Goal: Task Accomplishment & Management: Use online tool/utility

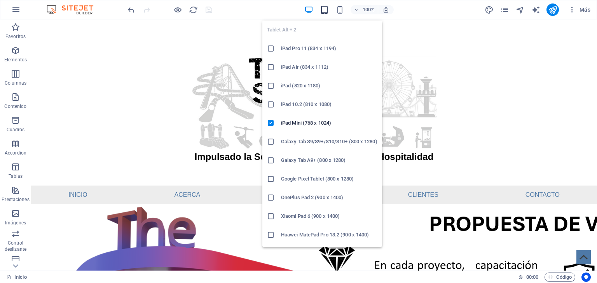
click at [325, 10] on icon "button" at bounding box center [324, 9] width 9 height 9
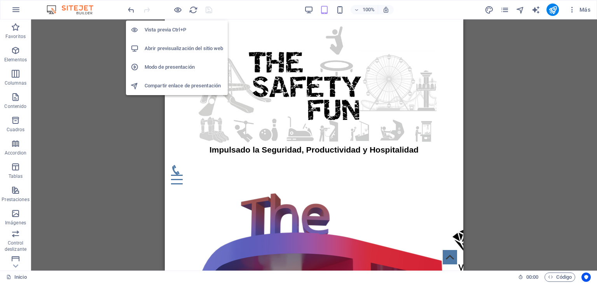
click at [181, 47] on h6 "Abrir previsualización del sitio web" at bounding box center [184, 48] width 79 height 9
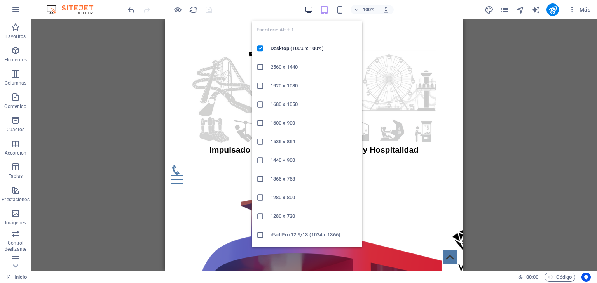
click at [309, 9] on icon "button" at bounding box center [308, 9] width 9 height 9
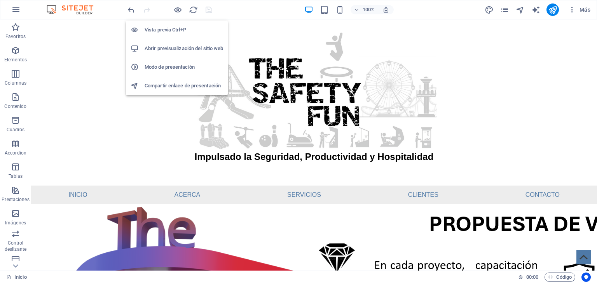
click at [166, 67] on h6 "Modo de presentación" at bounding box center [184, 67] width 79 height 9
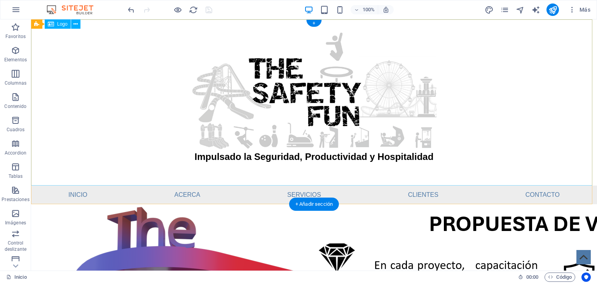
click at [286, 90] on div "Impulsado la Seguridad, Productividad y Hospitalidad" at bounding box center [314, 102] width 566 height 166
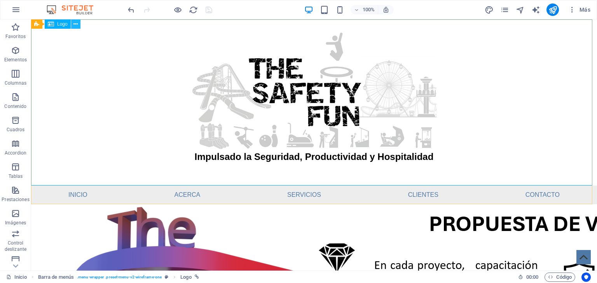
click at [75, 24] on icon at bounding box center [75, 24] width 4 height 8
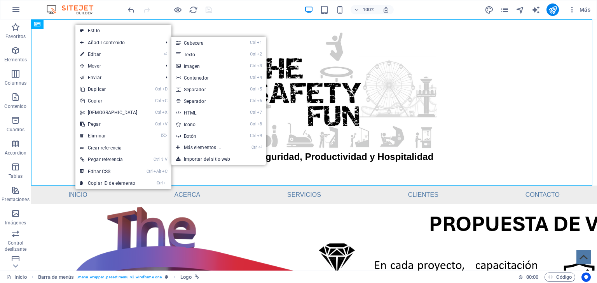
click at [98, 51] on link "⏎ Editar" at bounding box center [108, 55] width 67 height 12
select select "px"
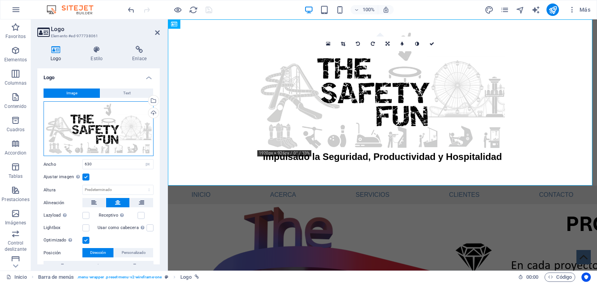
click at [94, 129] on div "Arrastra archivos aquí, haz clic para escoger archivos o selecciona archivos de…" at bounding box center [99, 128] width 110 height 55
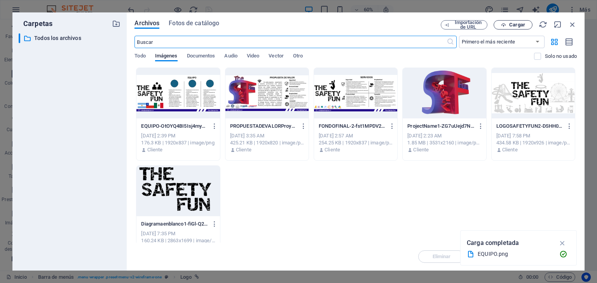
click at [509, 25] on span "Cargar" at bounding box center [513, 25] width 32 height 5
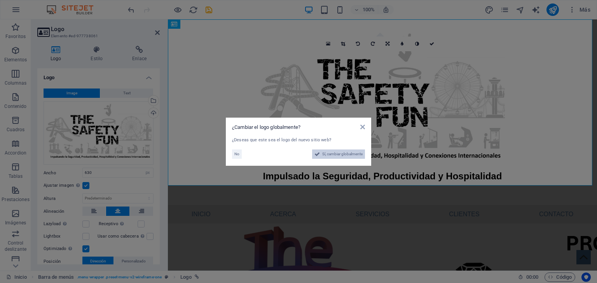
click at [340, 152] on span "Sí, cambiar globalmente" at bounding box center [342, 154] width 40 height 9
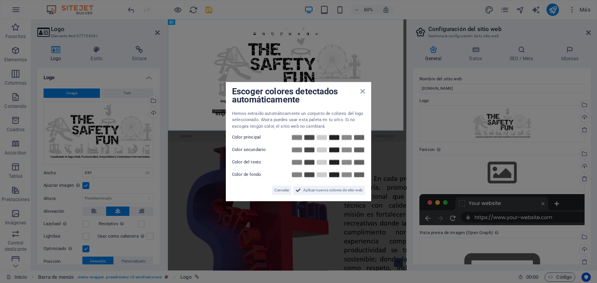
click at [365, 90] on div "Escoger colores detectados automáticamente Hemos extraído automáticamente un co…" at bounding box center [298, 142] width 145 height 120
click at [363, 91] on icon at bounding box center [362, 91] width 5 height 6
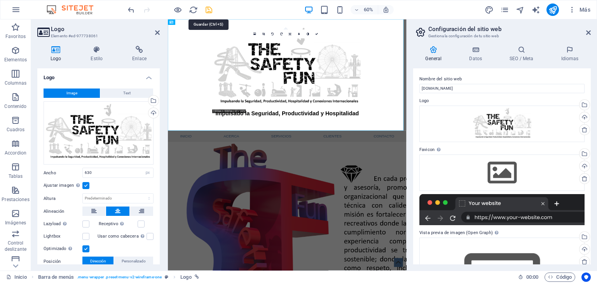
click at [206, 7] on icon "save" at bounding box center [208, 9] width 9 height 9
checkbox input "false"
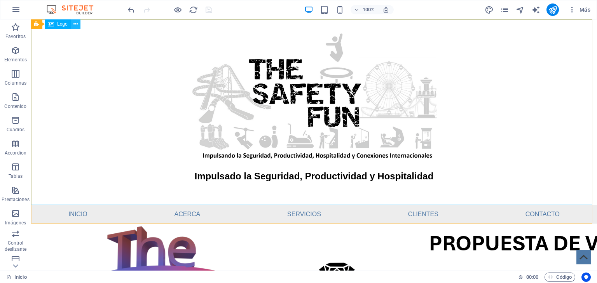
click at [76, 22] on icon at bounding box center [75, 24] width 4 height 8
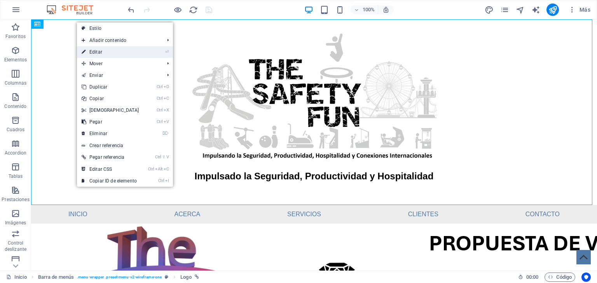
click at [102, 54] on link "⏎ Editar" at bounding box center [110, 52] width 67 height 12
select select "px"
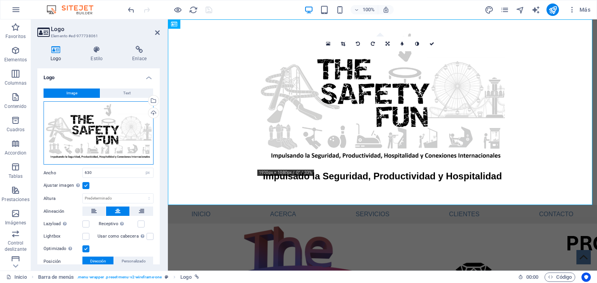
click at [116, 124] on div "Arrastra archivos aquí, haz clic para escoger archivos o selecciona archivos de…" at bounding box center [99, 133] width 110 height 64
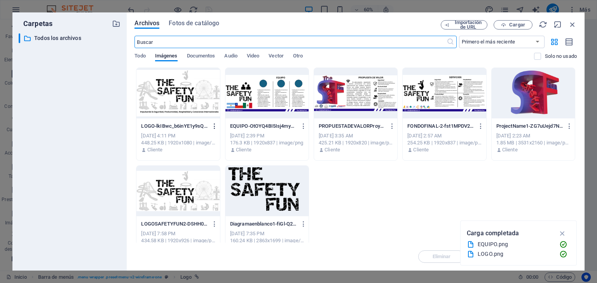
click at [213, 125] on icon "button" at bounding box center [214, 126] width 7 height 7
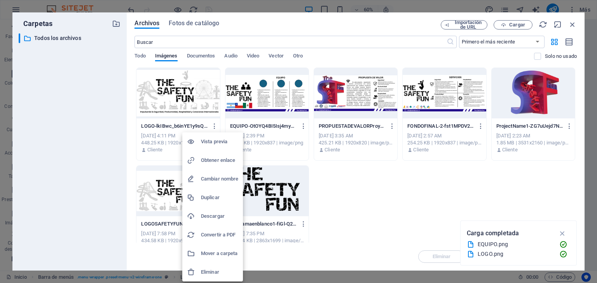
click at [205, 99] on div at bounding box center [298, 141] width 597 height 283
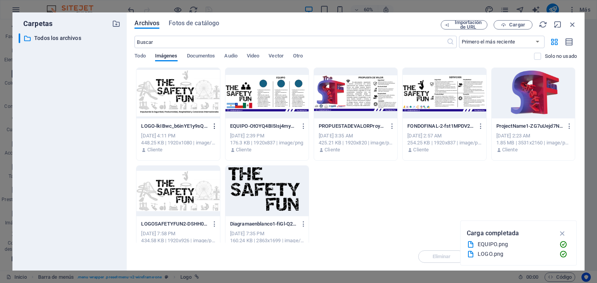
click at [214, 124] on icon "button" at bounding box center [214, 126] width 7 height 7
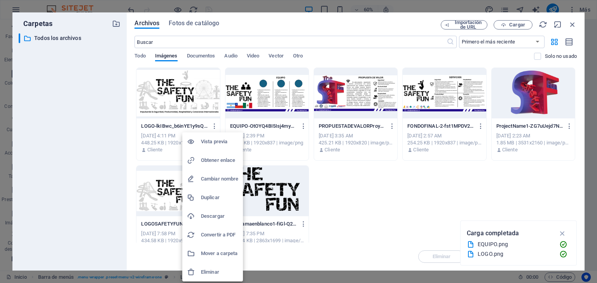
click at [210, 272] on h6 "Eliminar" at bounding box center [219, 272] width 37 height 9
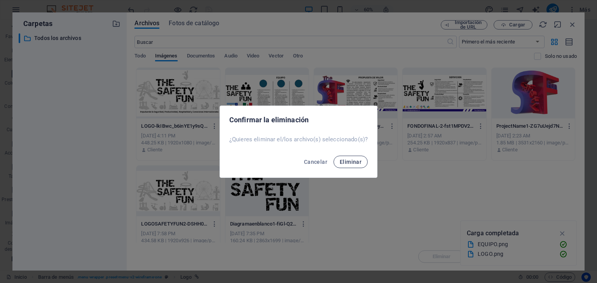
click at [350, 160] on span "Eliminar" at bounding box center [351, 162] width 22 height 6
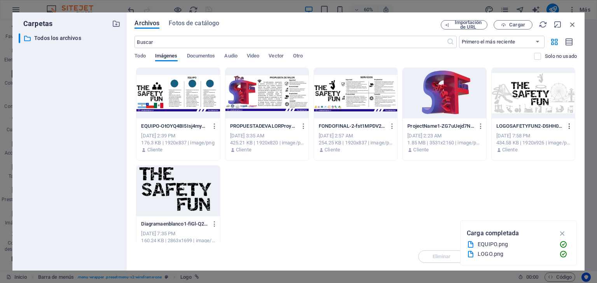
click at [569, 125] on icon "button" at bounding box center [569, 126] width 7 height 7
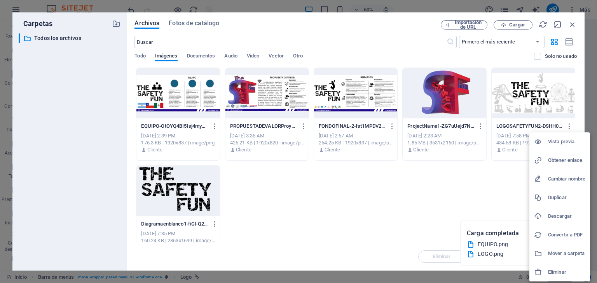
click at [553, 271] on h6 "Eliminar" at bounding box center [566, 272] width 37 height 9
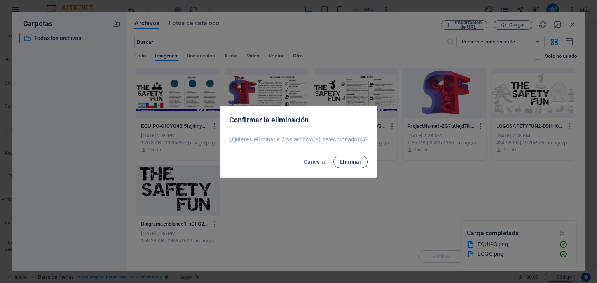
click at [347, 162] on span "Eliminar" at bounding box center [351, 162] width 22 height 6
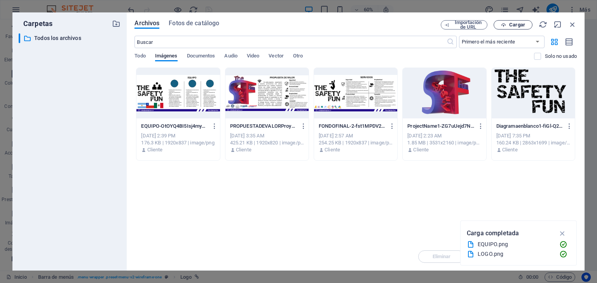
click at [510, 25] on span "Cargar" at bounding box center [517, 25] width 16 height 5
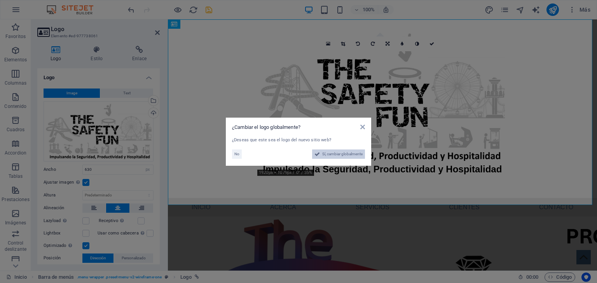
click at [328, 156] on span "Sí, cambiar globalmente" at bounding box center [342, 154] width 40 height 9
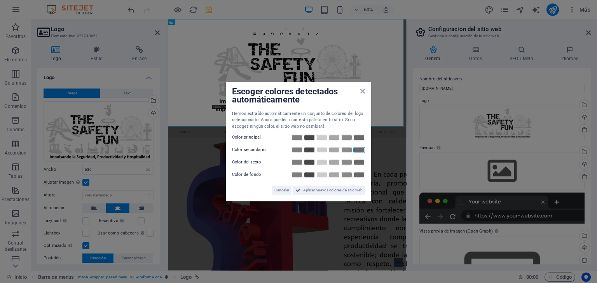
click at [363, 91] on div "Escoger colores detectados automáticamente Hemos extraído automáticamente un co…" at bounding box center [298, 142] width 145 height 120
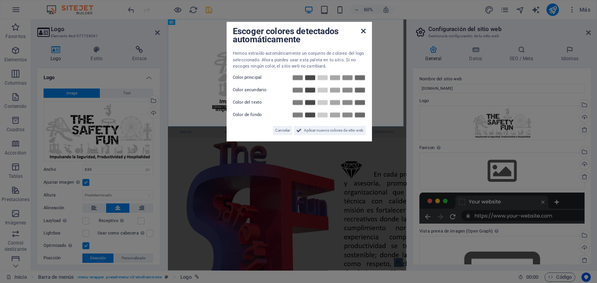
click at [364, 33] on icon at bounding box center [363, 31] width 5 height 6
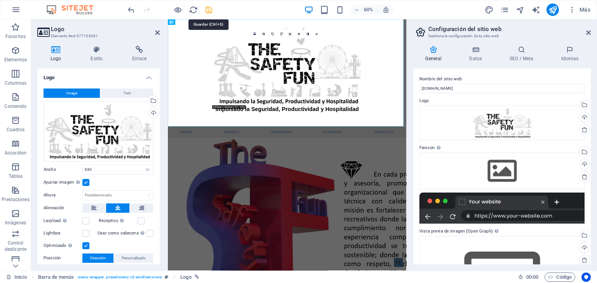
click at [210, 8] on icon "save" at bounding box center [208, 9] width 9 height 9
checkbox input "false"
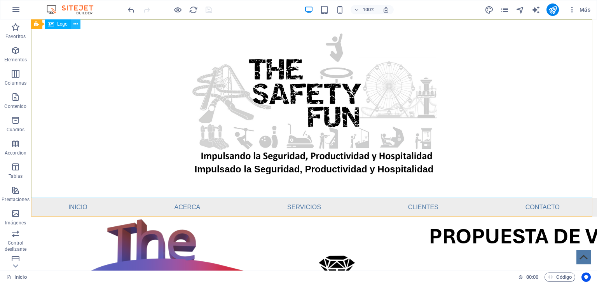
click at [74, 26] on icon at bounding box center [75, 24] width 4 height 8
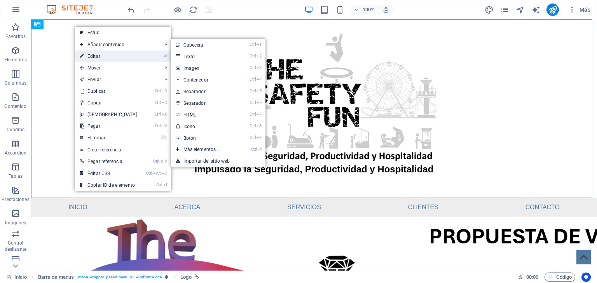
click at [92, 56] on link "⏎ Editar" at bounding box center [108, 57] width 67 height 12
select select "px"
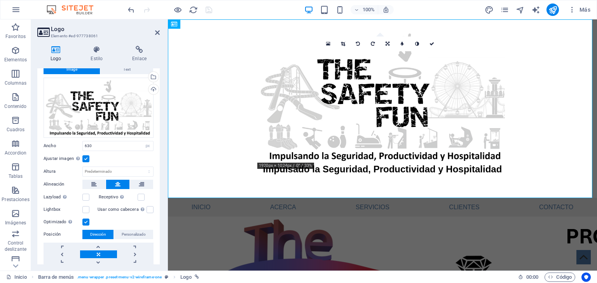
scroll to position [49, 0]
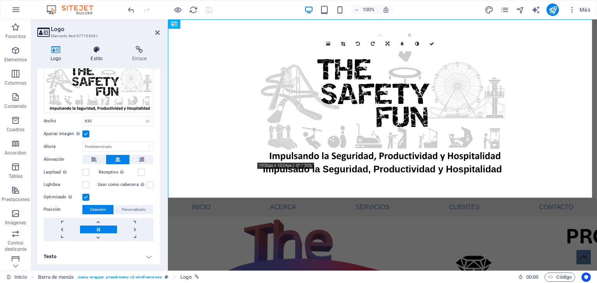
click at [98, 51] on icon at bounding box center [96, 50] width 38 height 8
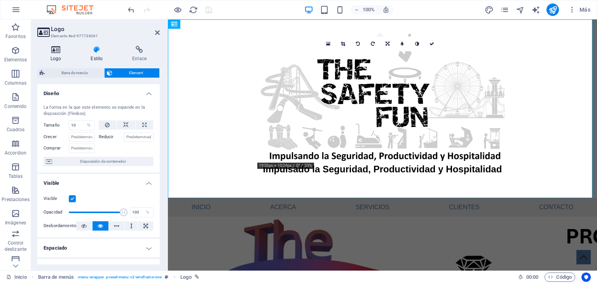
click at [52, 51] on icon at bounding box center [55, 50] width 37 height 8
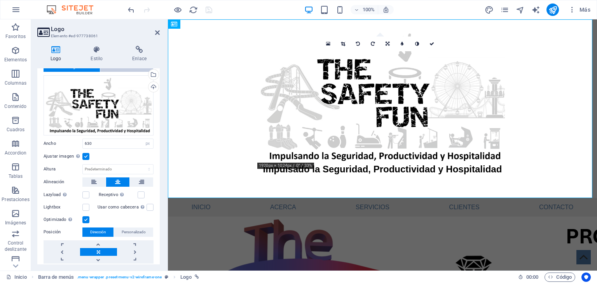
scroll to position [0, 0]
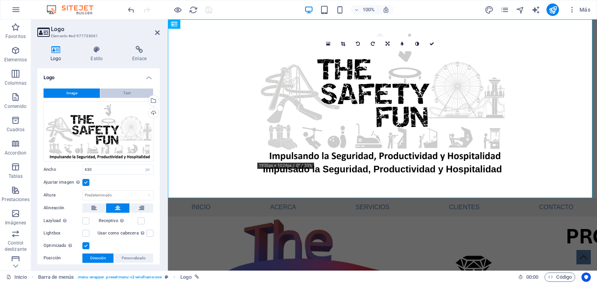
click at [124, 94] on span "Text" at bounding box center [126, 93] width 7 height 9
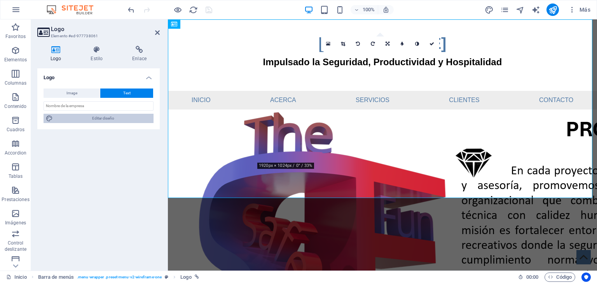
click at [106, 119] on span "Editar diseño" at bounding box center [103, 118] width 96 height 9
select select "px"
select select "400"
select select "px"
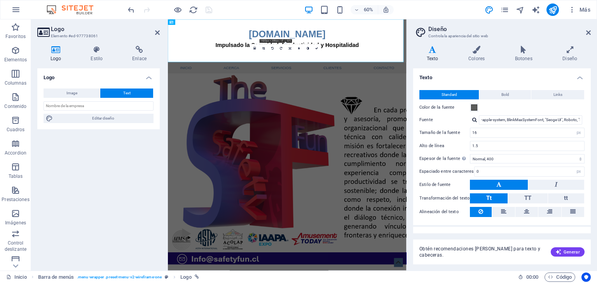
click at [124, 95] on span "Text" at bounding box center [126, 93] width 7 height 9
click at [77, 94] on button "Image" at bounding box center [72, 93] width 56 height 9
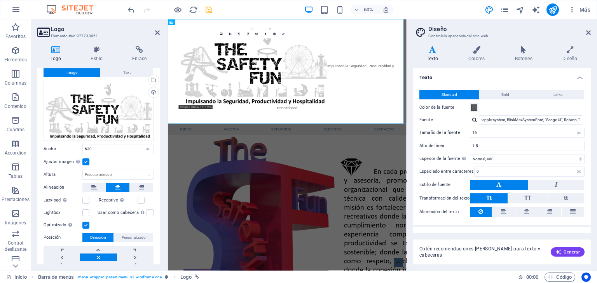
scroll to position [49, 0]
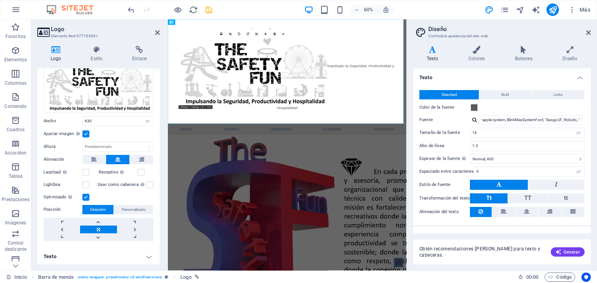
click at [152, 257] on h4 "Texto" at bounding box center [98, 257] width 122 height 19
click at [146, 256] on h4 "Texto" at bounding box center [98, 255] width 122 height 14
click at [52, 257] on h4 "Texto" at bounding box center [98, 257] width 122 height 19
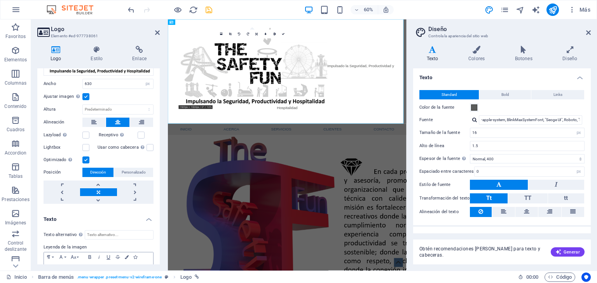
scroll to position [122, 0]
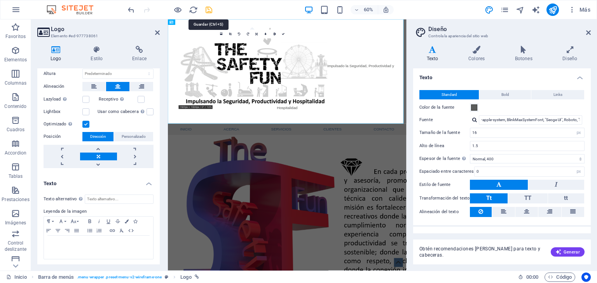
click at [207, 11] on icon "save" at bounding box center [208, 9] width 9 height 9
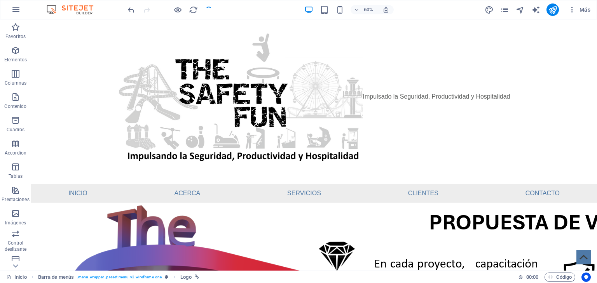
checkbox input "false"
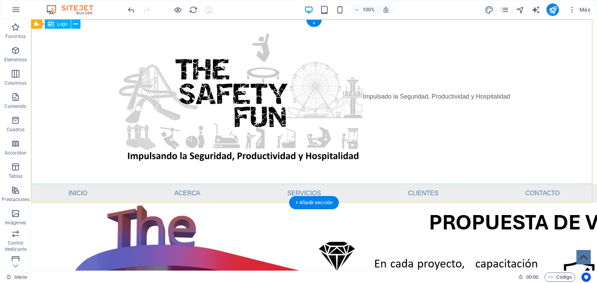
click at [393, 99] on div "Impulsado la Seguridad, Productividad y Hospitalidad" at bounding box center [314, 101] width 566 height 165
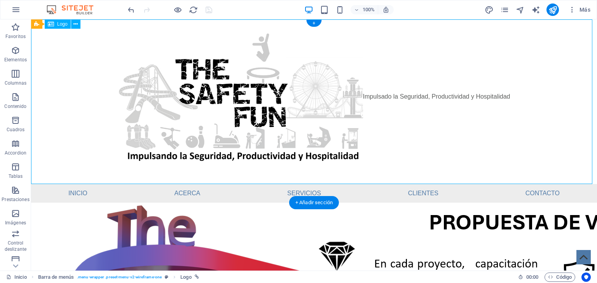
click at [391, 97] on div "Impulsado la Seguridad, Productividad y Hospitalidad" at bounding box center [314, 101] width 566 height 165
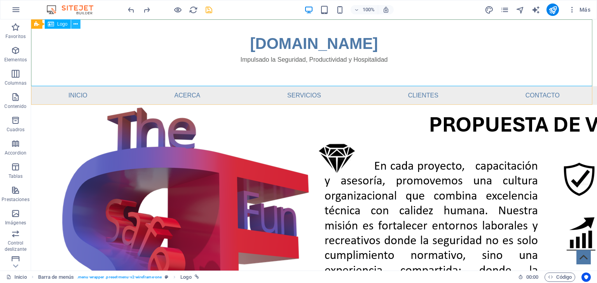
click at [76, 22] on icon at bounding box center [75, 24] width 4 height 8
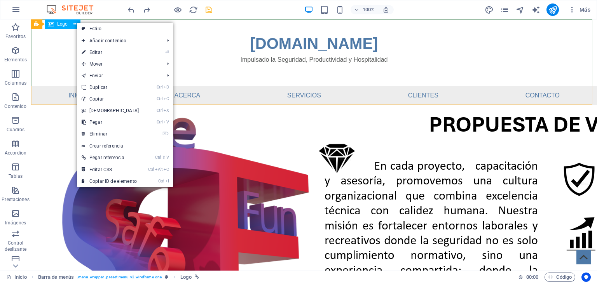
click at [51, 24] on icon at bounding box center [51, 23] width 6 height 9
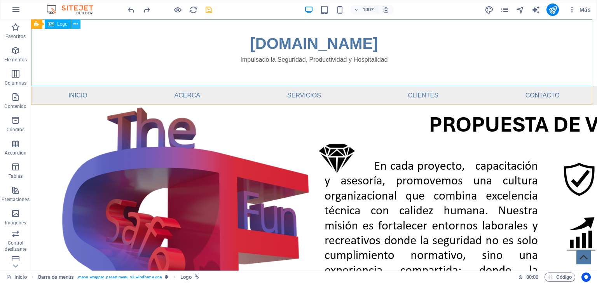
click at [74, 26] on icon at bounding box center [75, 24] width 4 height 8
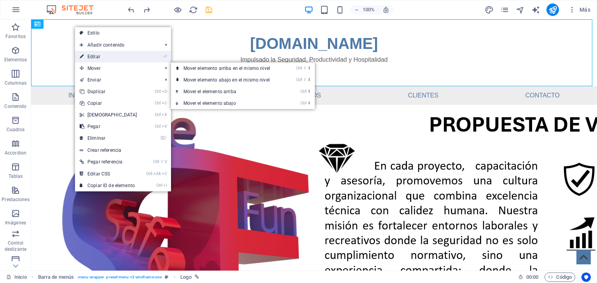
click at [100, 58] on link "⏎ Editar" at bounding box center [108, 57] width 67 height 12
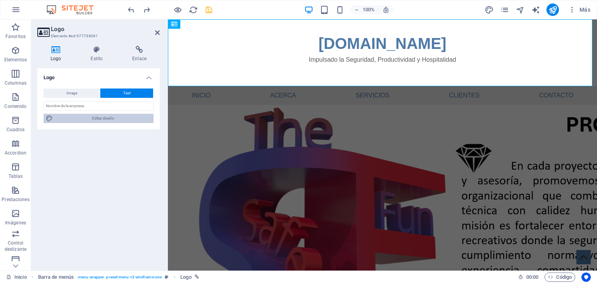
click at [94, 120] on span "Editar diseño" at bounding box center [103, 118] width 96 height 9
select select "px"
select select "400"
select select "px"
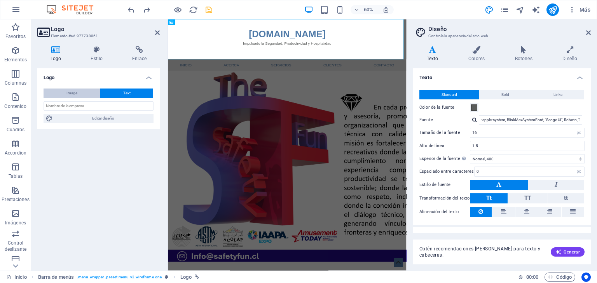
click at [68, 94] on span "Image" at bounding box center [71, 93] width 11 height 9
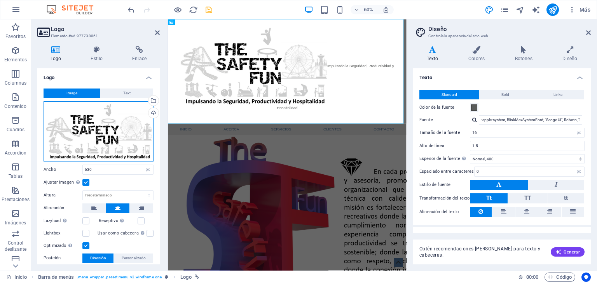
click at [85, 123] on div "Arrastra archivos aquí, haz clic para escoger archivos o selecciona archivos de…" at bounding box center [99, 131] width 110 height 60
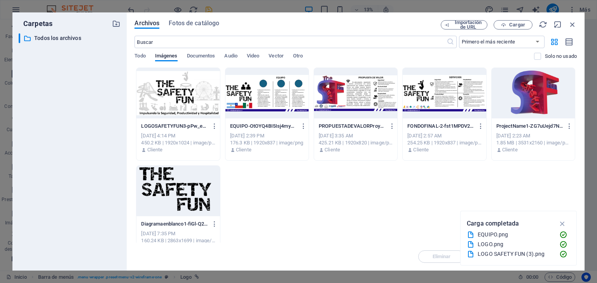
click at [163, 89] on div at bounding box center [177, 93] width 83 height 51
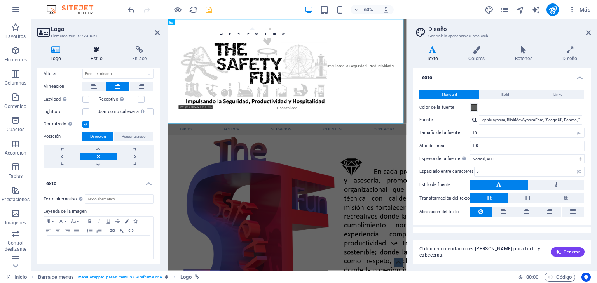
click at [94, 53] on icon at bounding box center [96, 50] width 38 height 8
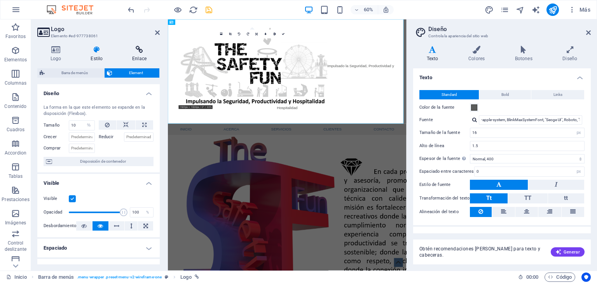
click at [138, 53] on icon at bounding box center [139, 50] width 41 height 8
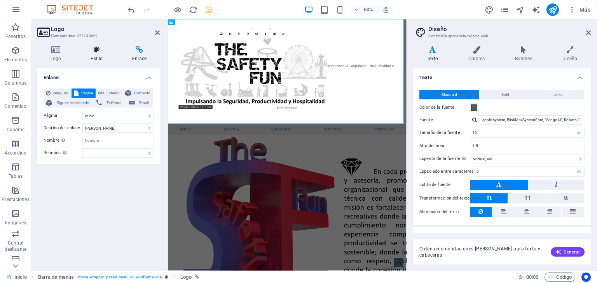
click at [95, 53] on icon at bounding box center [96, 50] width 38 height 8
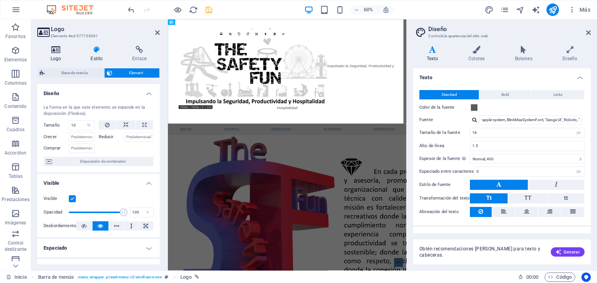
click at [61, 52] on icon at bounding box center [55, 50] width 37 height 8
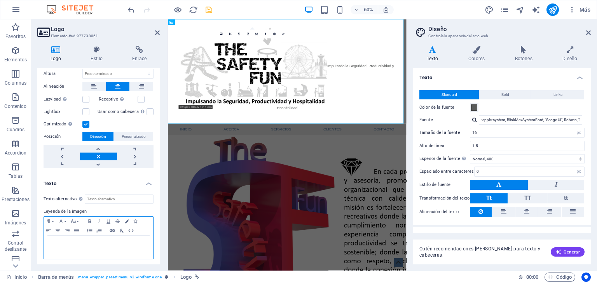
click at [111, 241] on p at bounding box center [98, 243] width 101 height 7
click at [112, 246] on div at bounding box center [98, 247] width 109 height 23
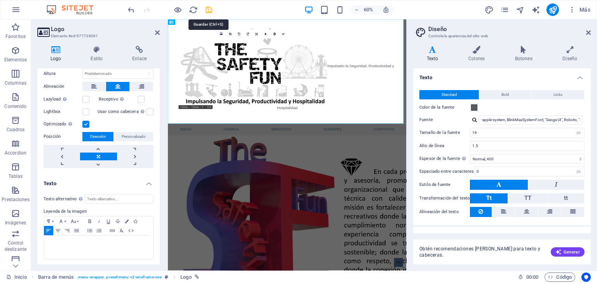
click at [211, 10] on icon "save" at bounding box center [208, 9] width 9 height 9
checkbox input "false"
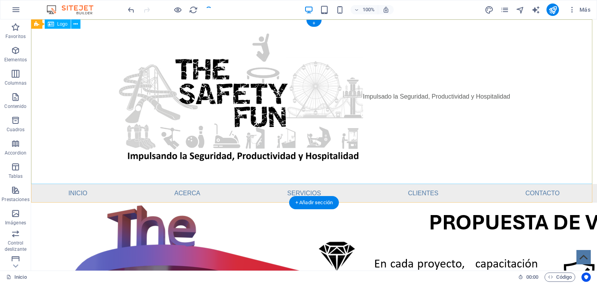
click at [375, 98] on div "Impulsado la Seguridad, Productividad y Hospitalidad" at bounding box center [314, 101] width 566 height 165
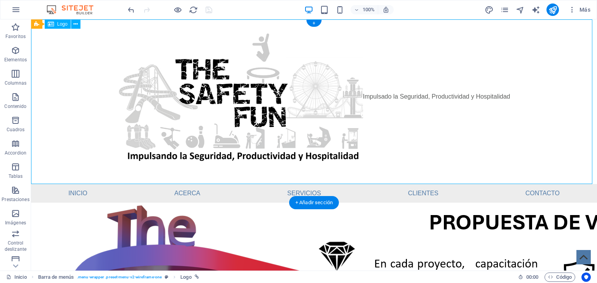
click at [377, 95] on div "Impulsado la Seguridad, Productividad y Hospitalidad" at bounding box center [314, 101] width 566 height 165
select select "px"
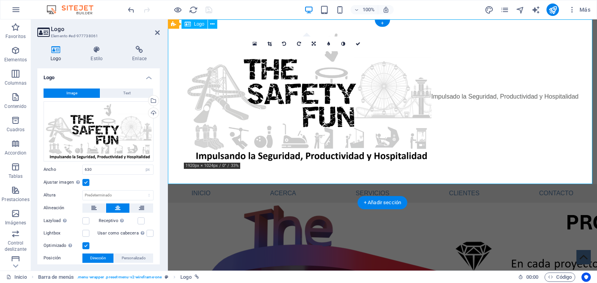
click at [456, 96] on div "Impulsado la Seguridad, Productividad y Hospitalidad" at bounding box center [382, 101] width 429 height 165
click at [457, 96] on div "Impulsado la Seguridad, Productividad y Hospitalidad" at bounding box center [382, 101] width 429 height 165
click at [210, 25] on button at bounding box center [212, 23] width 9 height 9
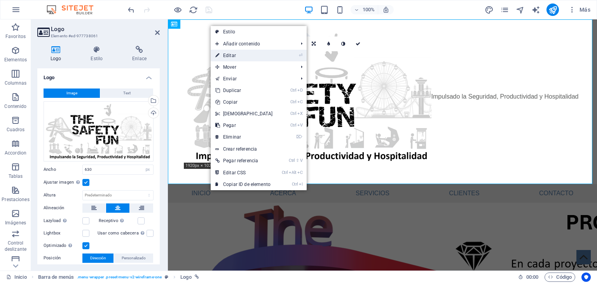
click at [234, 55] on link "⏎ Editar" at bounding box center [244, 56] width 67 height 12
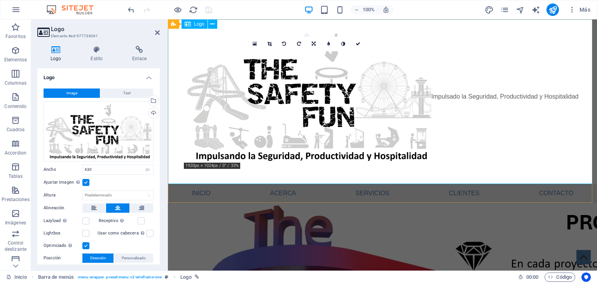
click at [446, 94] on div "Impulsado la Seguridad, Productividad y Hospitalidad" at bounding box center [382, 101] width 429 height 165
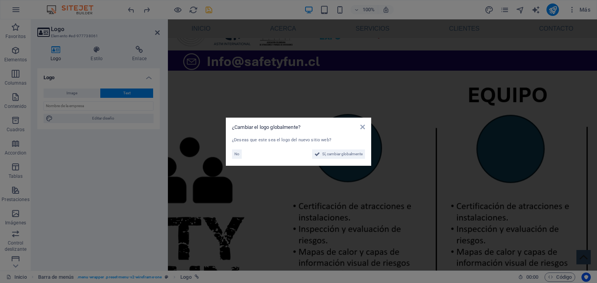
scroll to position [239, 0]
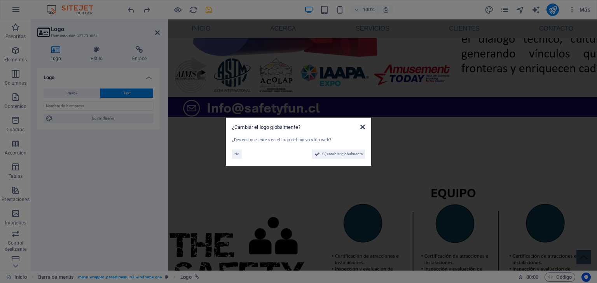
click at [363, 126] on icon at bounding box center [362, 127] width 5 height 6
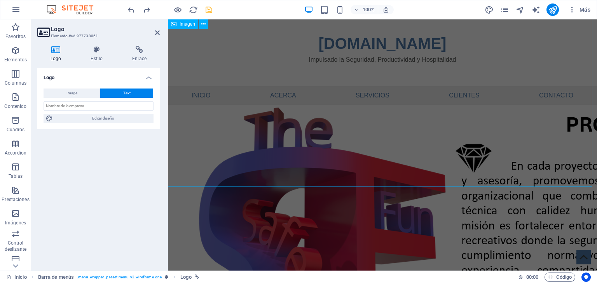
scroll to position [0, 0]
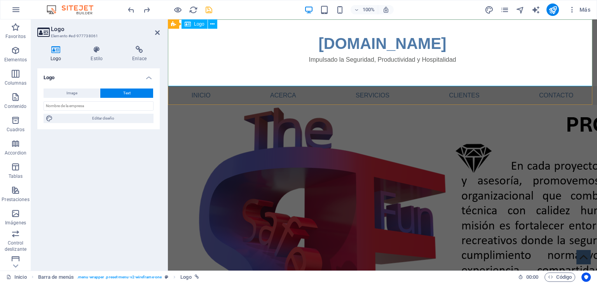
click at [282, 58] on div "[DOMAIN_NAME] Impulsado la Seguridad, Productividad y Hospitalidad" at bounding box center [382, 52] width 429 height 67
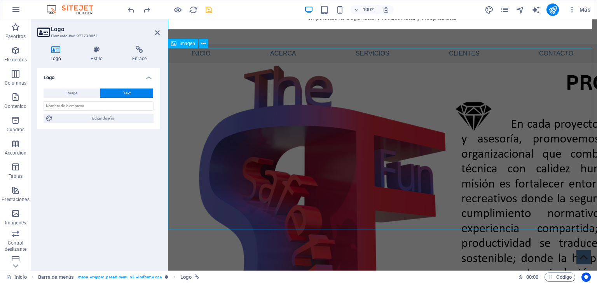
scroll to position [62, 0]
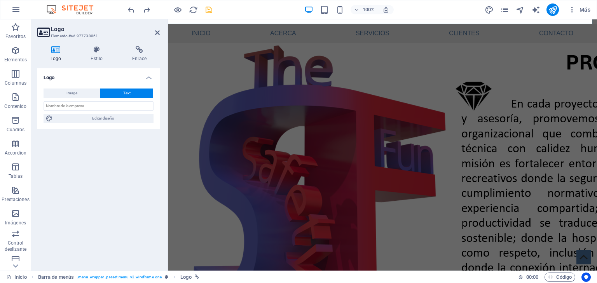
click at [160, 30] on aside "Logo Elemento #ed-977738061 Logo Estilo Enlace Logo Image Text Arrastra archivo…" at bounding box center [99, 144] width 137 height 251
drag, startPoint x: 158, startPoint y: 33, endPoint x: 146, endPoint y: 7, distance: 29.0
click at [158, 33] on icon at bounding box center [157, 33] width 5 height 6
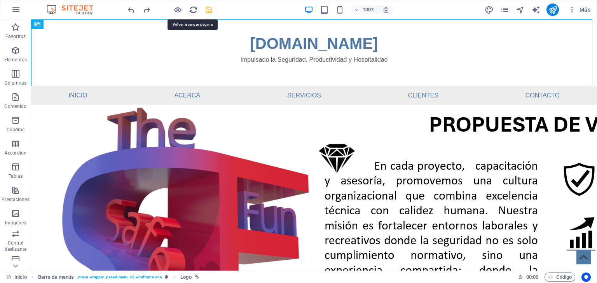
click at [191, 7] on icon "reload" at bounding box center [193, 9] width 9 height 9
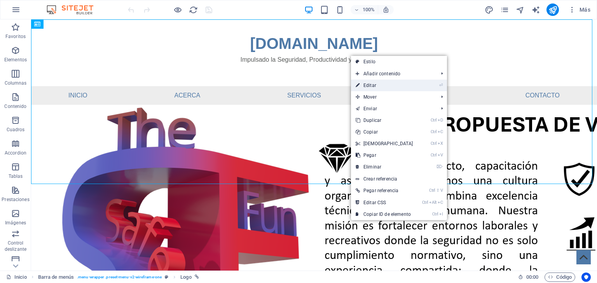
click at [386, 80] on link "⏎ Editar" at bounding box center [384, 86] width 67 height 12
select select "px"
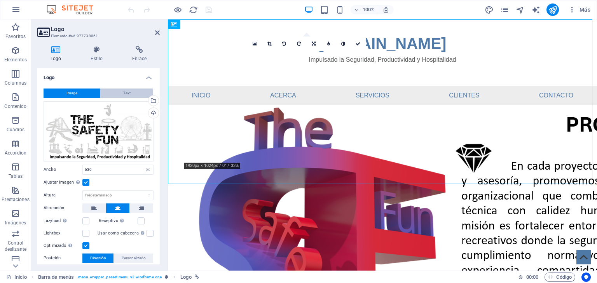
click at [129, 90] on button "Text" at bounding box center [126, 93] width 53 height 9
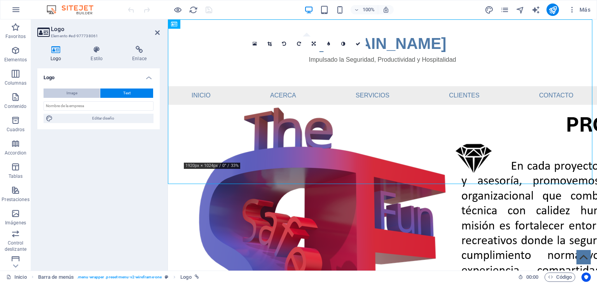
click at [74, 91] on span "Image" at bounding box center [71, 93] width 11 height 9
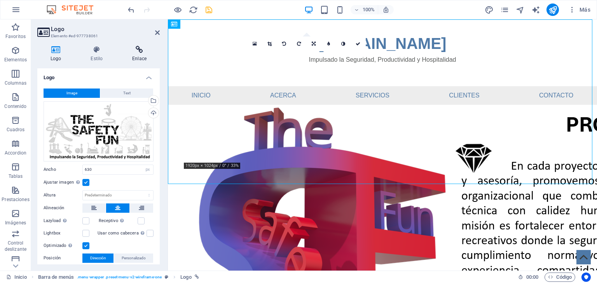
click at [138, 52] on icon at bounding box center [139, 50] width 41 height 8
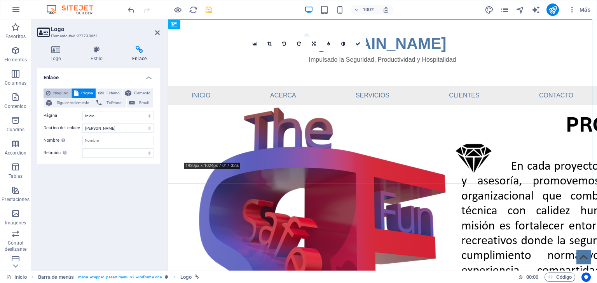
click at [55, 93] on span "Ninguno" at bounding box center [61, 93] width 16 height 9
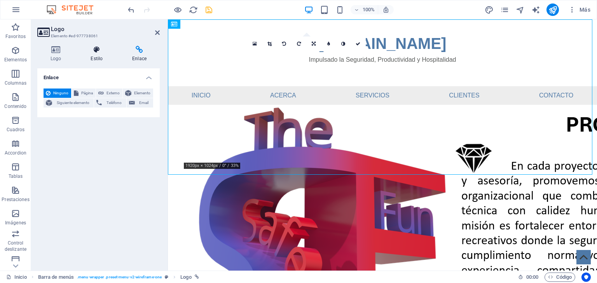
click at [98, 49] on icon at bounding box center [96, 50] width 38 height 8
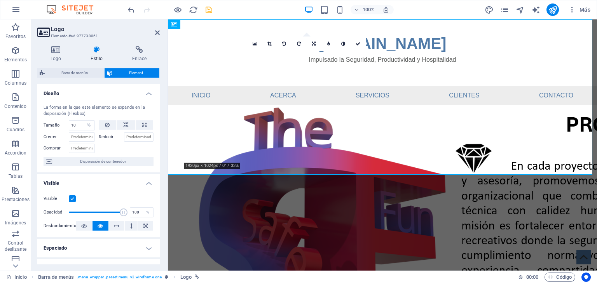
click at [134, 72] on span "Element" at bounding box center [136, 72] width 42 height 9
click at [52, 51] on icon at bounding box center [55, 50] width 37 height 8
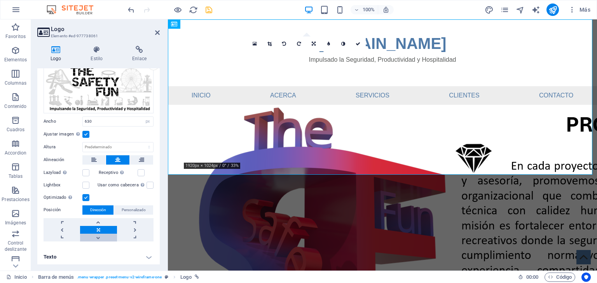
scroll to position [49, 0]
click at [147, 256] on h4 "Texto" at bounding box center [98, 257] width 122 height 19
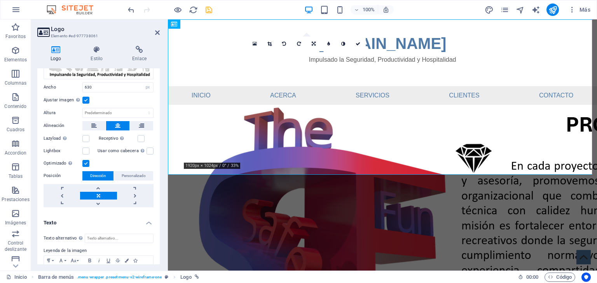
scroll to position [122, 0]
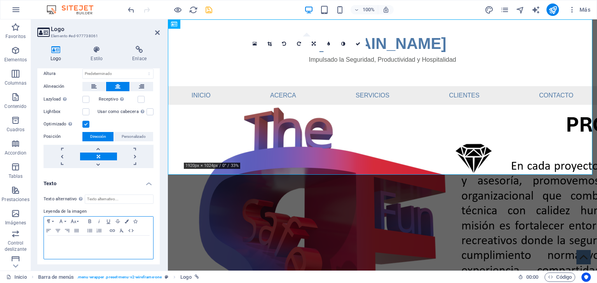
click at [121, 244] on p at bounding box center [98, 243] width 101 height 7
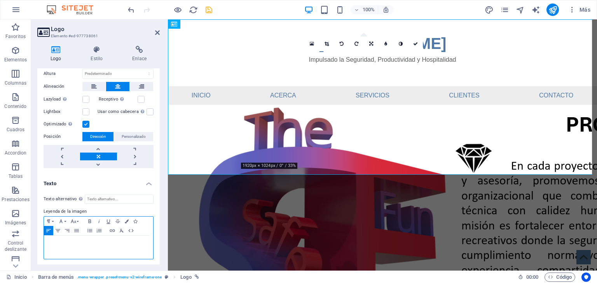
click at [117, 240] on p at bounding box center [98, 243] width 101 height 7
click at [124, 209] on label "Leyenda de la imagen" at bounding box center [99, 211] width 110 height 9
click at [101, 196] on input "Texto alternativo El texto alternativo es usado por aquellos dispositivos que n…" at bounding box center [119, 199] width 69 height 9
click at [145, 183] on h4 "Texto" at bounding box center [98, 181] width 122 height 14
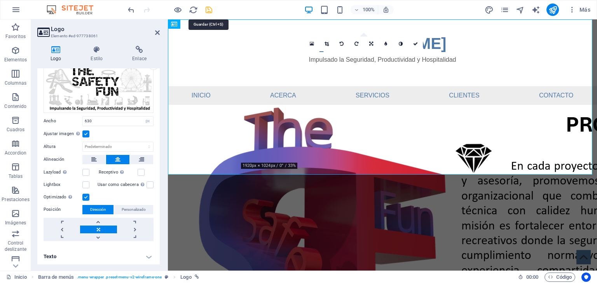
click at [208, 9] on icon "save" at bounding box center [208, 9] width 9 height 9
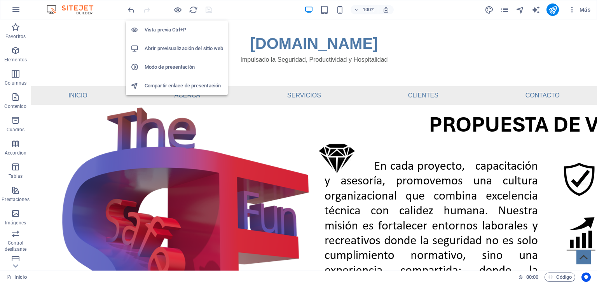
click at [193, 86] on h6 "Compartir enlace de presentación" at bounding box center [184, 85] width 79 height 9
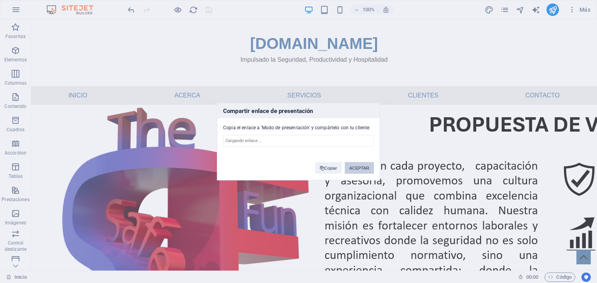
type input "[URL][DOMAIN_NAME]"
click at [351, 168] on button "ACEPTAR" at bounding box center [359, 168] width 29 height 12
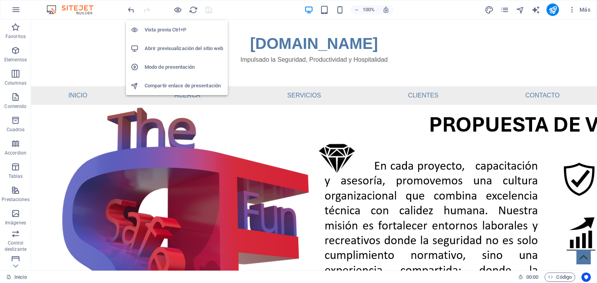
click at [170, 68] on h6 "Modo de presentación" at bounding box center [184, 67] width 79 height 9
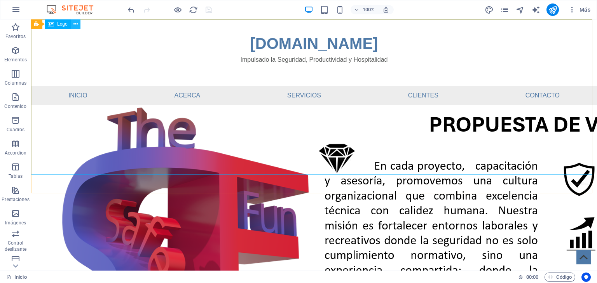
click at [76, 25] on icon at bounding box center [75, 24] width 4 height 8
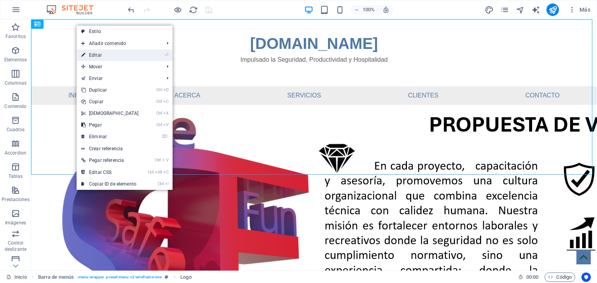
click at [104, 54] on link "⏎ Editar" at bounding box center [110, 55] width 67 height 12
select select "px"
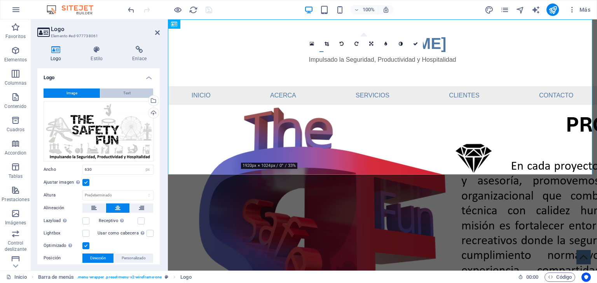
click at [126, 92] on span "Text" at bounding box center [126, 93] width 7 height 9
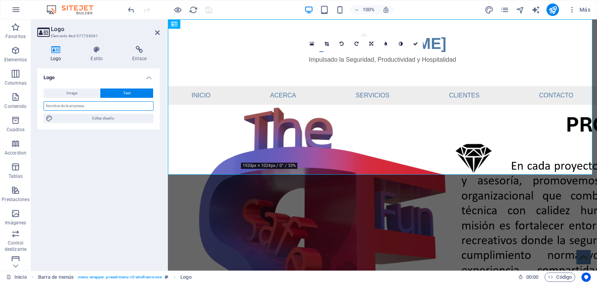
click at [89, 106] on input "text" at bounding box center [99, 105] width 110 height 9
click at [97, 54] on h4 "Estilo" at bounding box center [98, 54] width 42 height 16
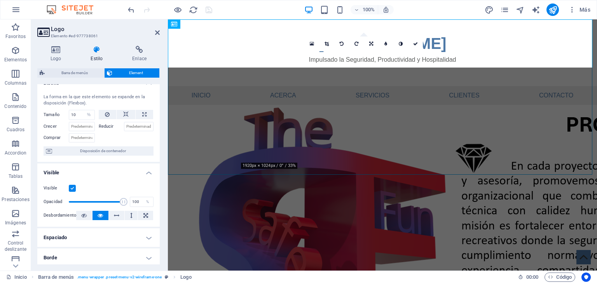
scroll to position [0, 0]
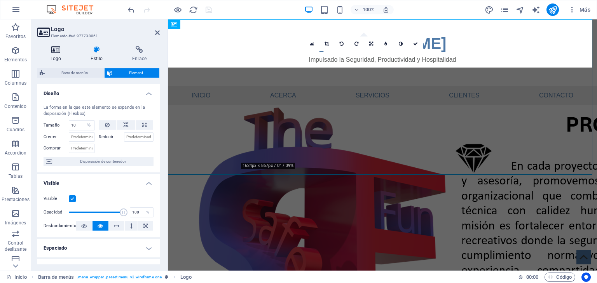
click at [59, 52] on icon at bounding box center [55, 50] width 37 height 8
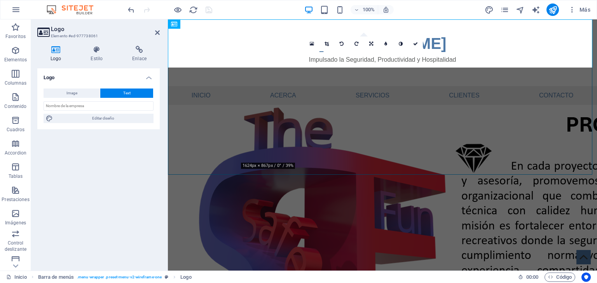
click at [124, 93] on span "Text" at bounding box center [126, 93] width 7 height 9
click at [60, 49] on icon at bounding box center [55, 50] width 37 height 8
click at [96, 53] on icon at bounding box center [96, 50] width 38 height 8
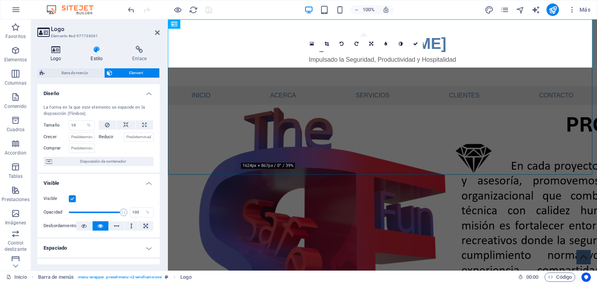
click at [54, 53] on icon at bounding box center [55, 50] width 37 height 8
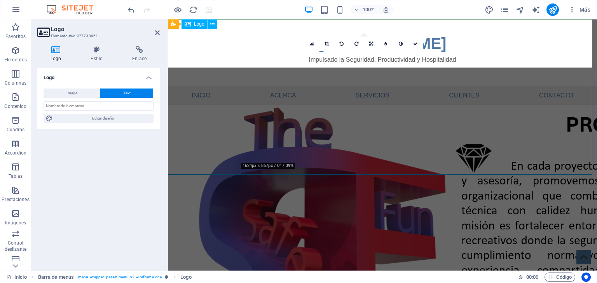
click at [201, 23] on span "Logo" at bounding box center [199, 24] width 10 height 5
click at [157, 33] on icon at bounding box center [157, 33] width 5 height 6
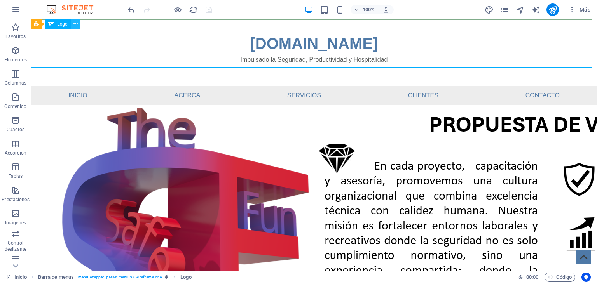
click at [76, 23] on icon at bounding box center [75, 24] width 4 height 8
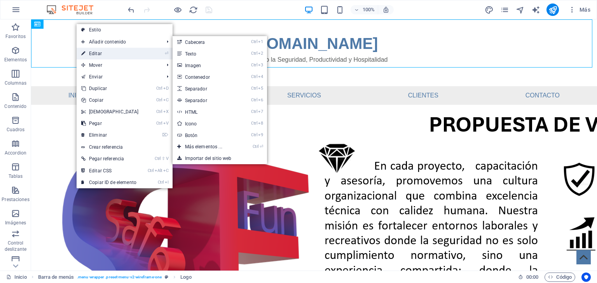
click at [101, 51] on link "⏎ Editar" at bounding box center [110, 54] width 67 height 12
select select "%"
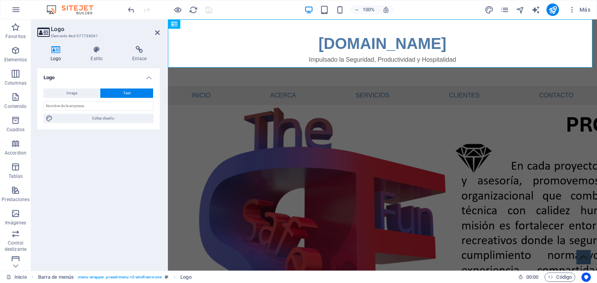
click at [54, 54] on h4 "Logo" at bounding box center [57, 54] width 40 height 16
click at [54, 53] on icon at bounding box center [55, 50] width 37 height 8
click at [95, 52] on icon at bounding box center [96, 50] width 38 height 8
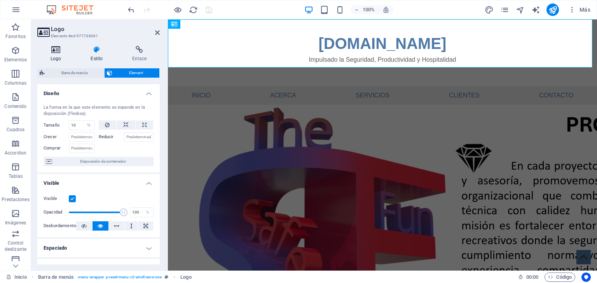
click at [55, 49] on icon at bounding box center [55, 50] width 37 height 8
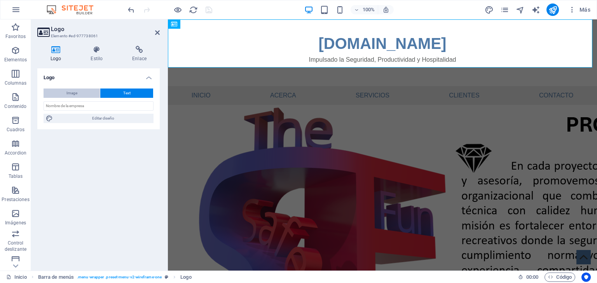
click at [70, 92] on span "Image" at bounding box center [71, 93] width 11 height 9
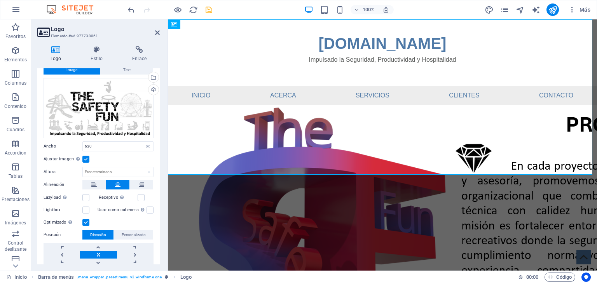
scroll to position [49, 0]
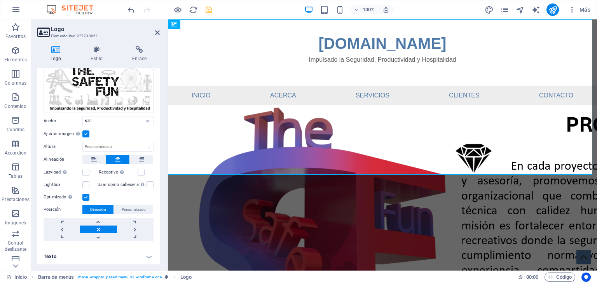
click at [147, 255] on h4 "Texto" at bounding box center [98, 257] width 122 height 19
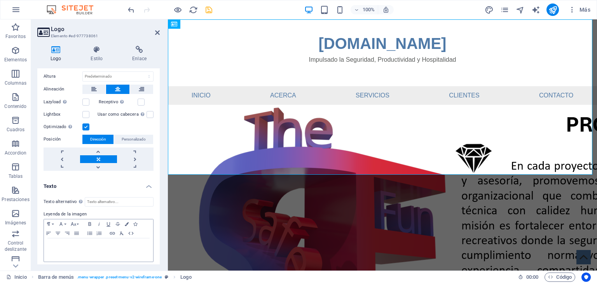
scroll to position [122, 0]
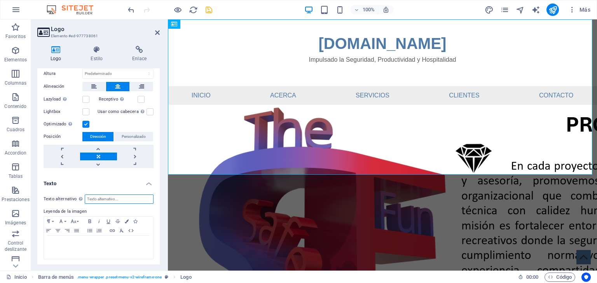
click at [110, 200] on input "Texto alternativo El texto alternativo es usado por aquellos dispositivos que n…" at bounding box center [119, 199] width 69 height 9
click at [96, 246] on div at bounding box center [98, 247] width 109 height 23
click at [208, 11] on icon "save" at bounding box center [208, 9] width 9 height 9
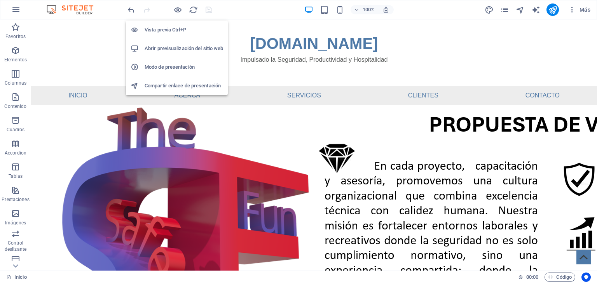
click at [185, 68] on h6 "Modo de presentación" at bounding box center [184, 67] width 79 height 9
click at [179, 28] on h6 "Vista previa Ctrl+P" at bounding box center [184, 29] width 79 height 9
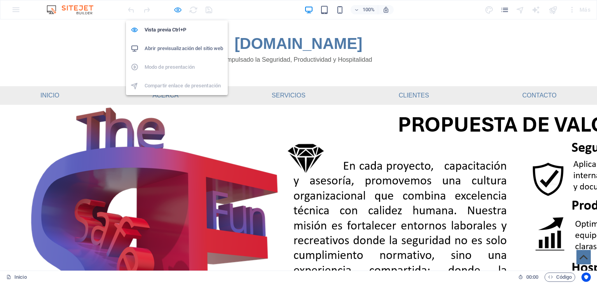
click at [177, 10] on icon "button" at bounding box center [177, 9] width 9 height 9
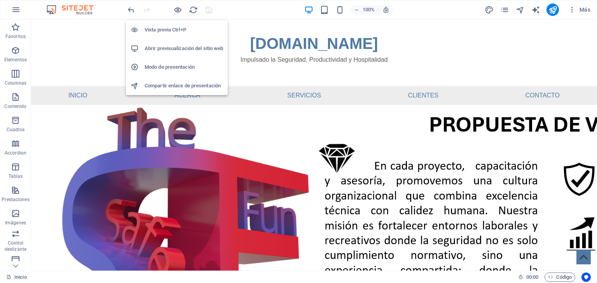
click at [186, 87] on h6 "Compartir enlace de presentación" at bounding box center [184, 85] width 79 height 9
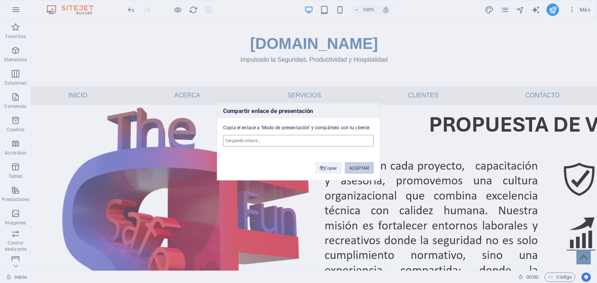
type input "[URL][DOMAIN_NAME]"
click at [325, 168] on button "Copiar" at bounding box center [328, 168] width 26 height 12
click at [354, 169] on button "ACEPTAR" at bounding box center [359, 168] width 29 height 12
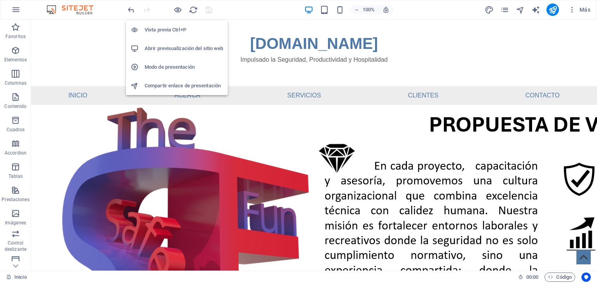
click at [161, 31] on h6 "Vista previa Ctrl+P" at bounding box center [184, 29] width 79 height 9
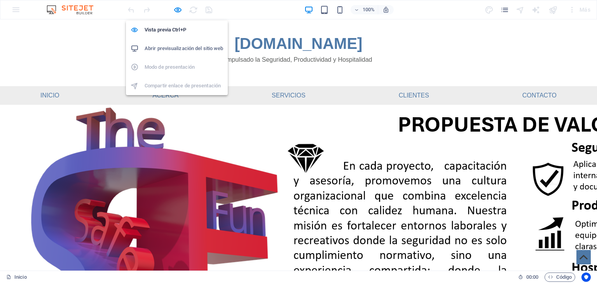
click at [160, 47] on h6 "Abrir previsualización del sitio web" at bounding box center [184, 48] width 79 height 9
